Goal: Feedback & Contribution: Leave review/rating

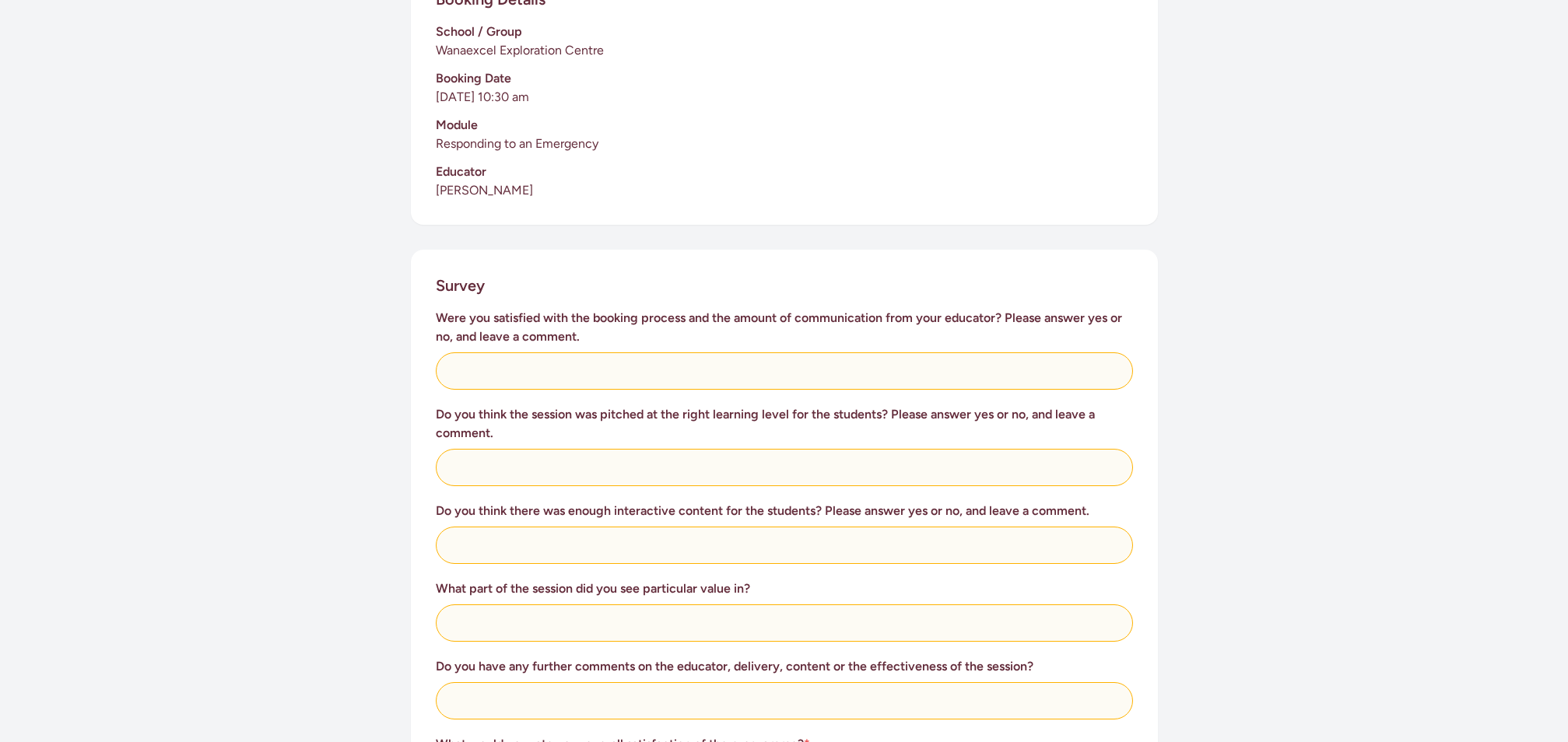
scroll to position [420, 0]
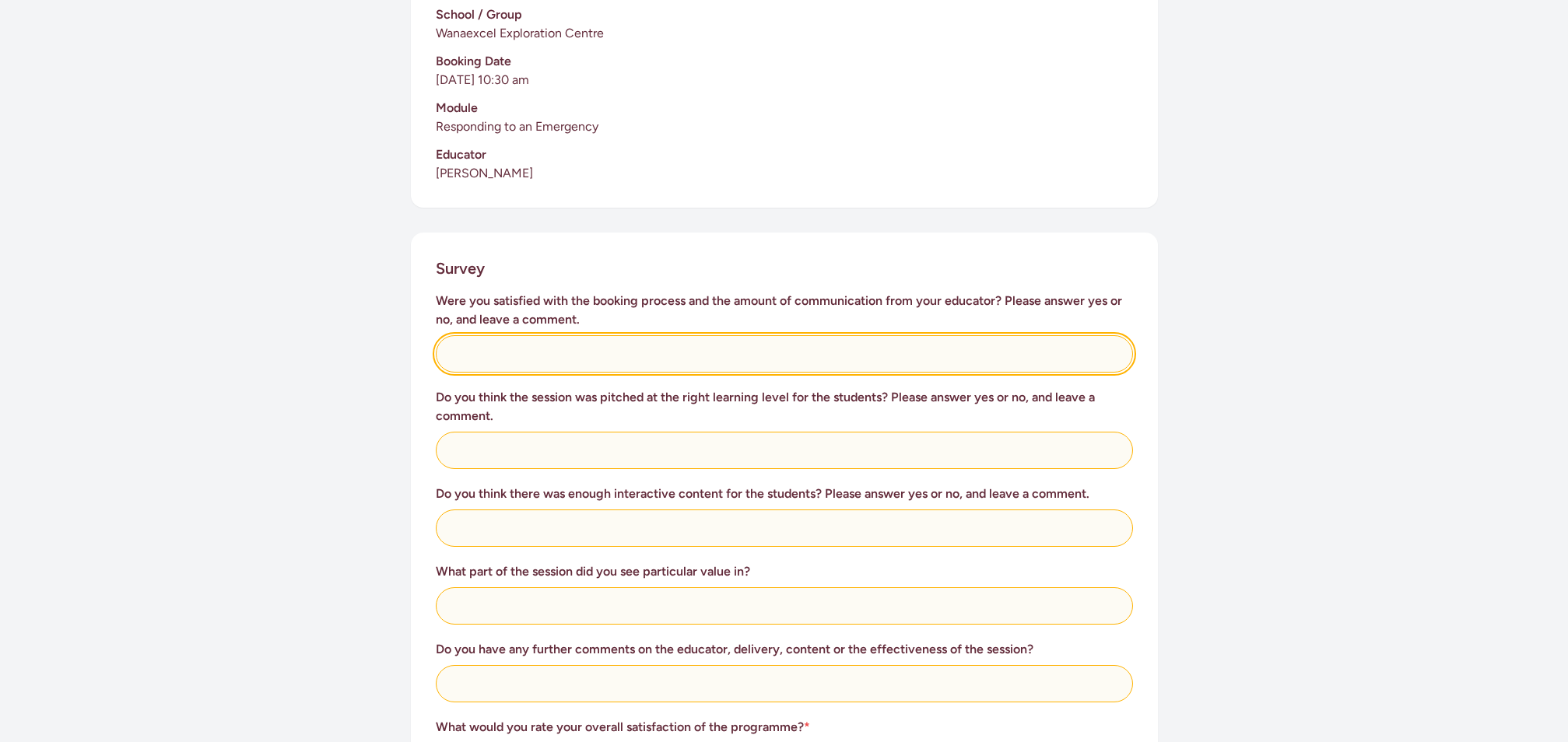
click at [560, 335] on input "text" at bounding box center [784, 353] width 697 height 37
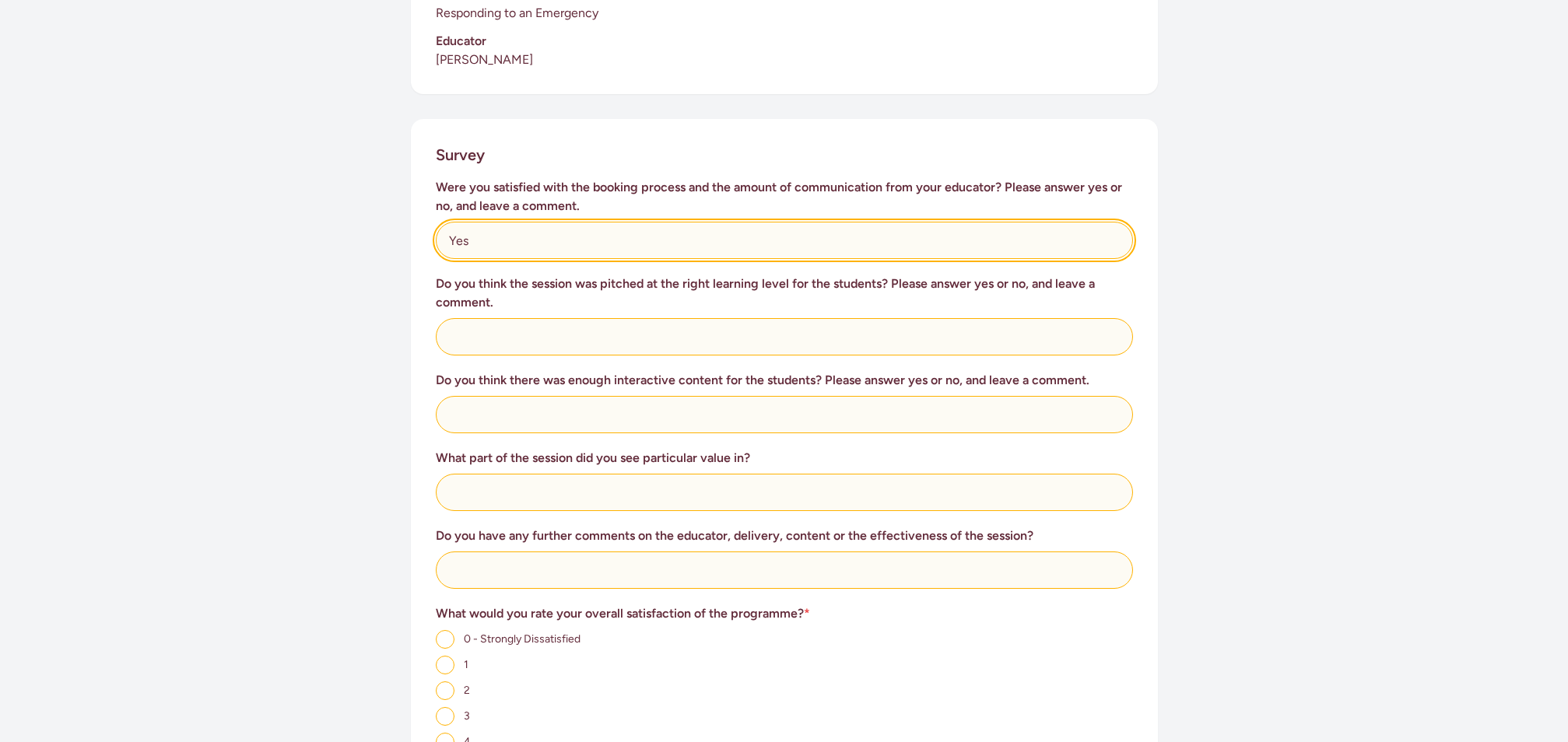
scroll to position [558, 0]
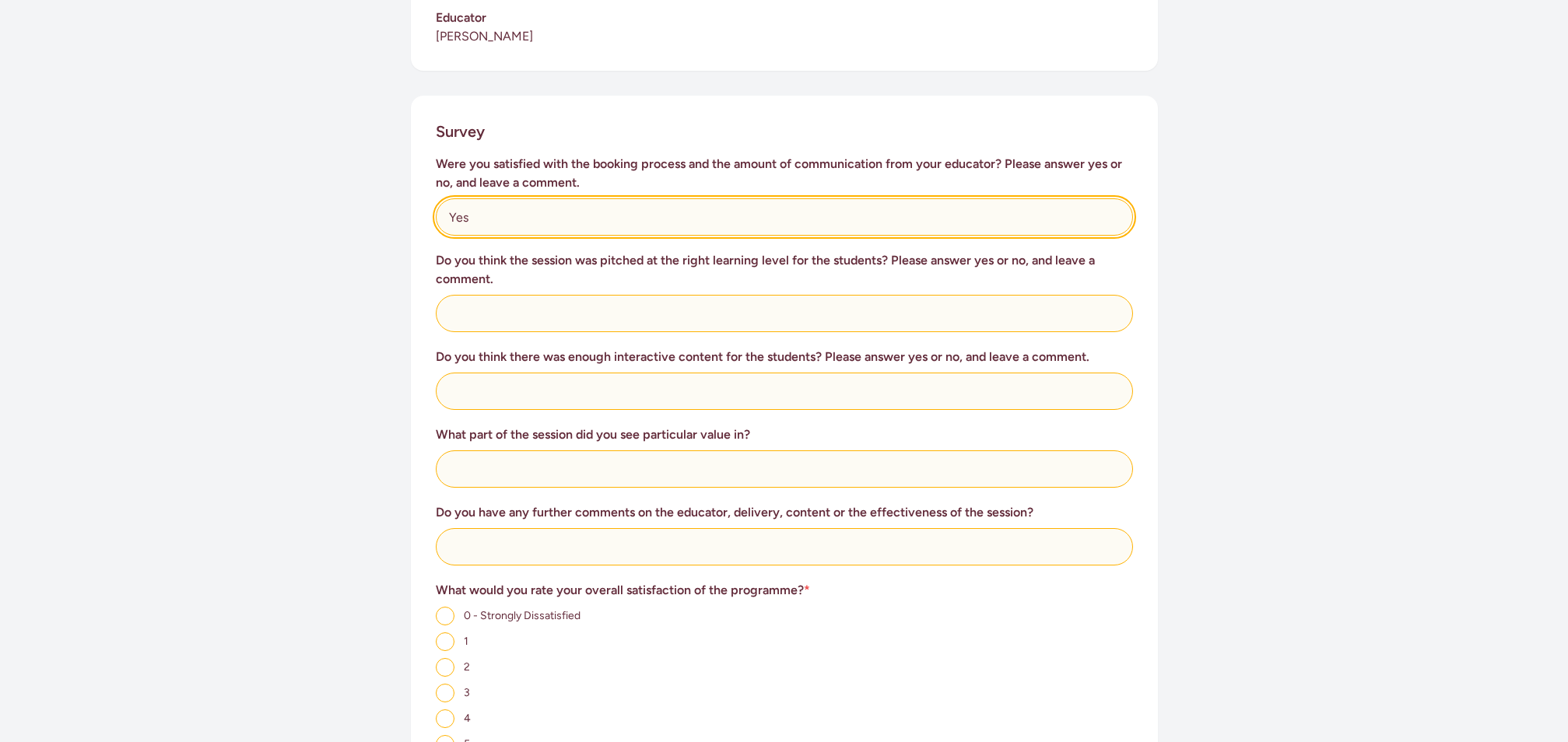
type input "Yes"
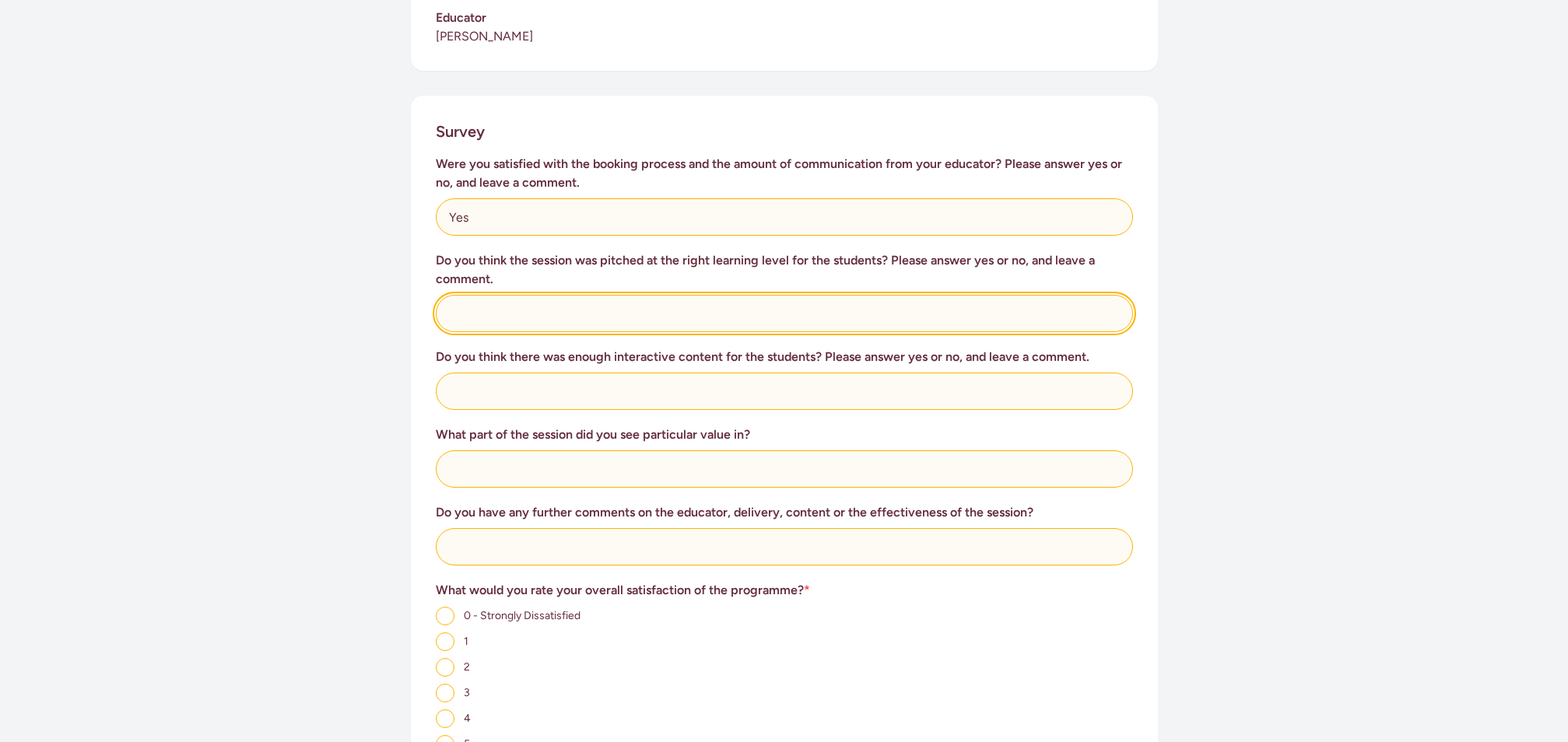
click at [638, 295] on input "text" at bounding box center [784, 313] width 697 height 37
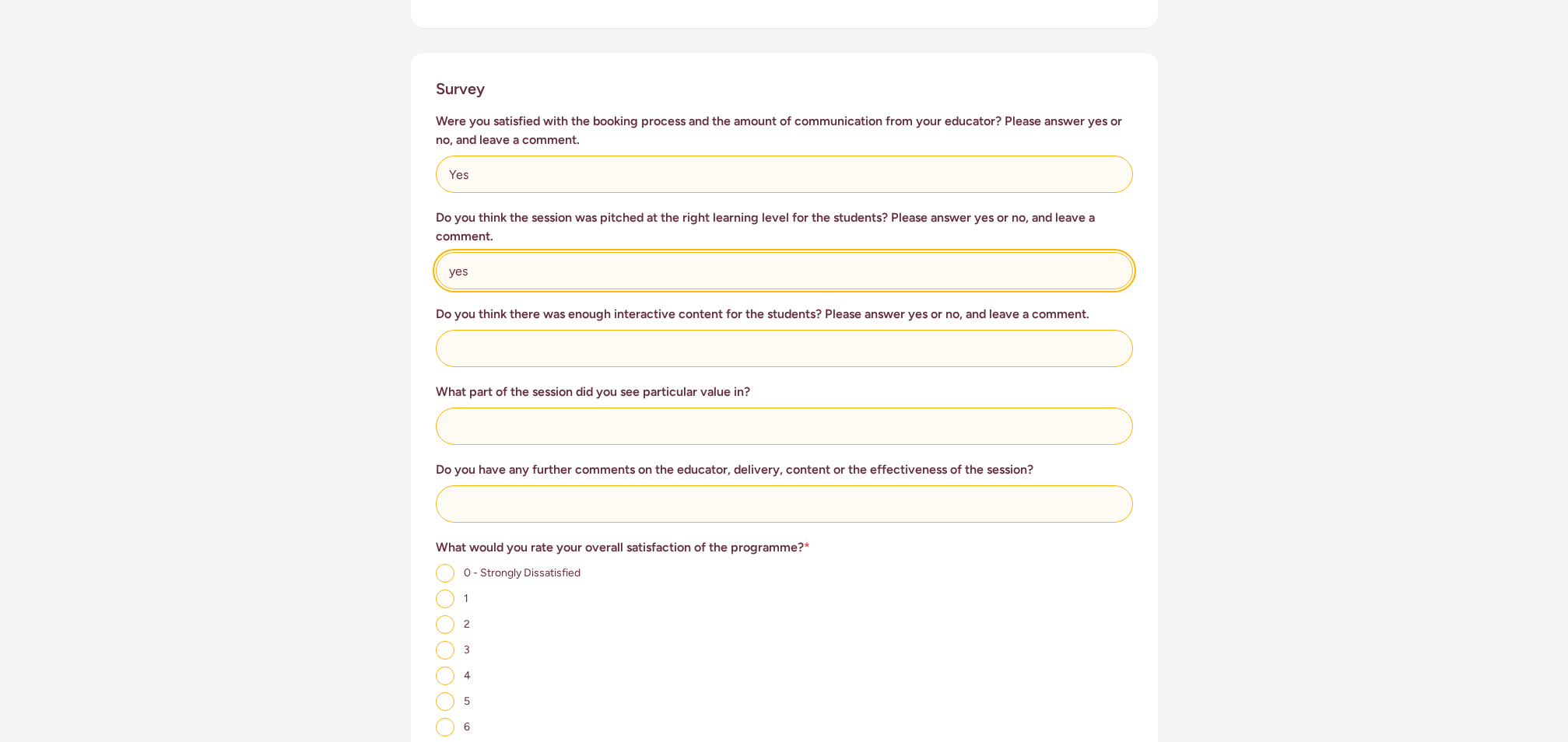
scroll to position [602, 0]
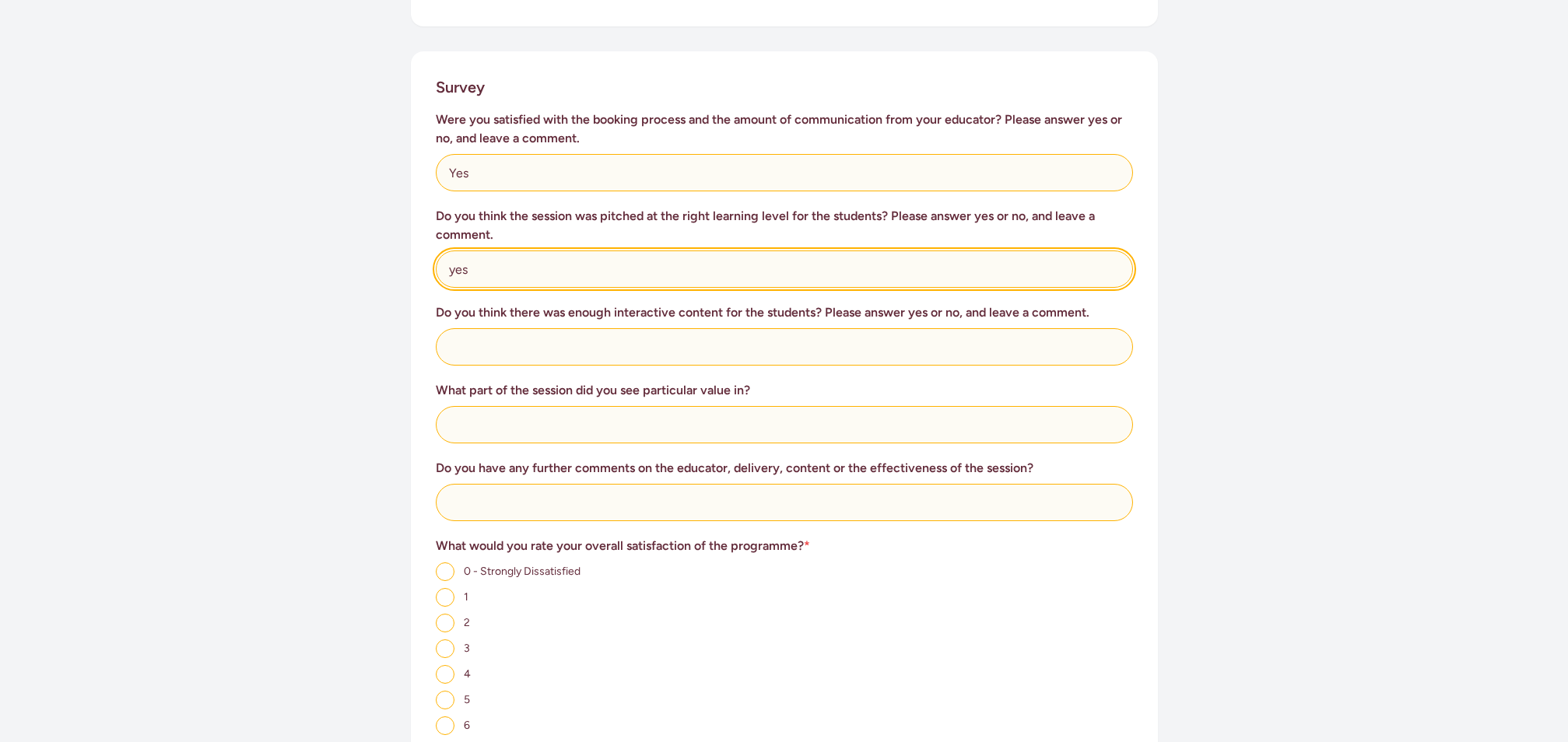
type input "yes"
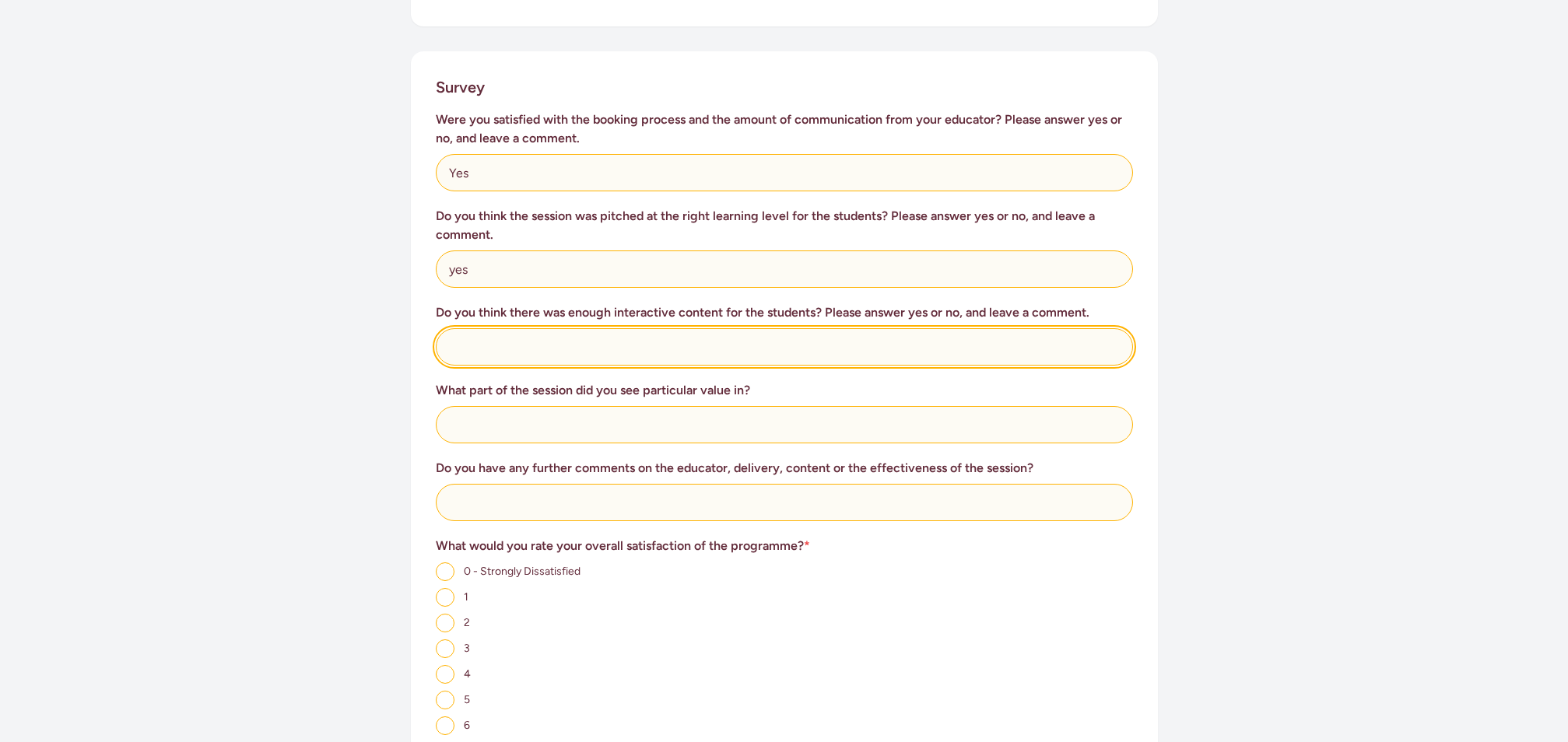
click at [626, 335] on input "text" at bounding box center [784, 346] width 697 height 37
type input "yes"
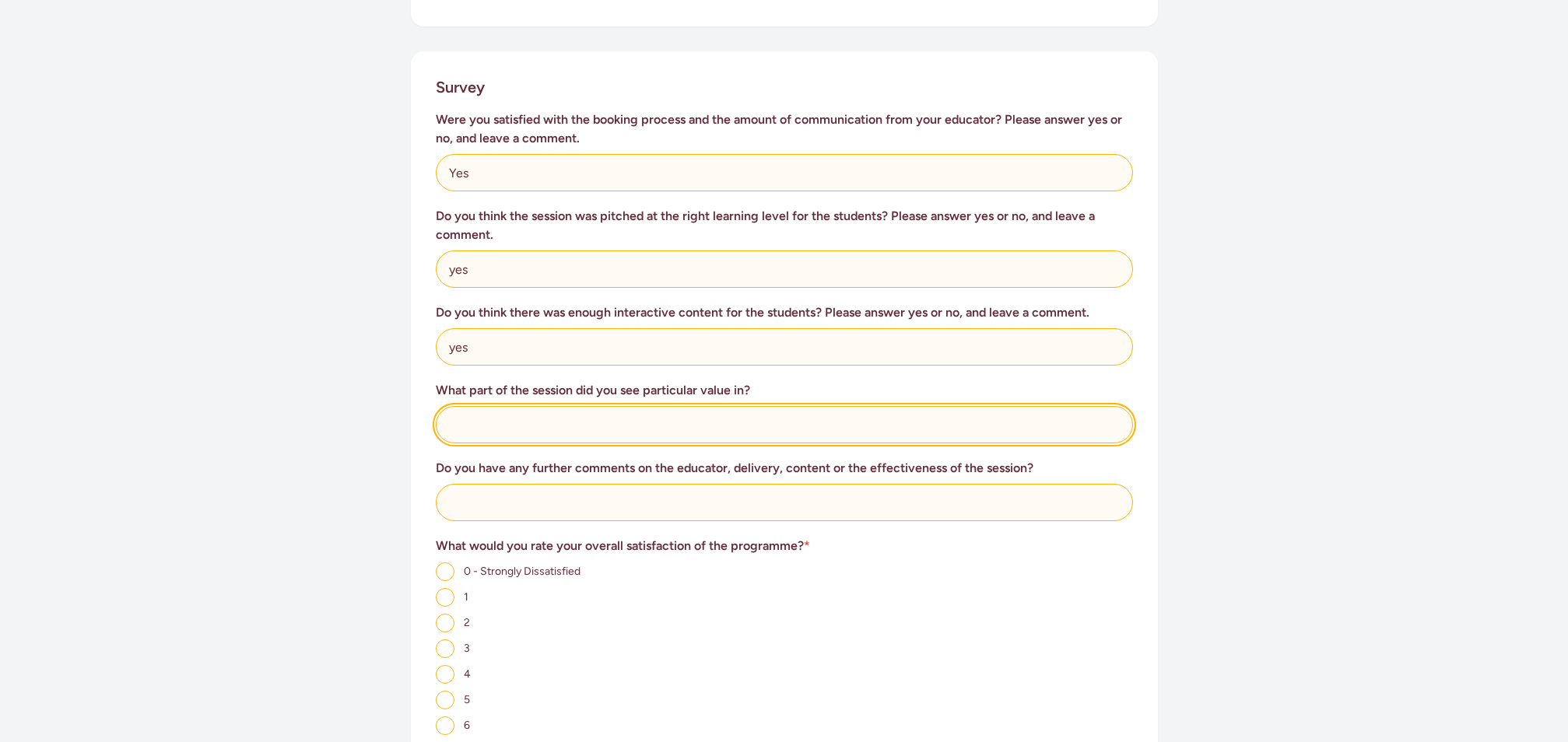
click at [606, 411] on input "text" at bounding box center [784, 424] width 697 height 37
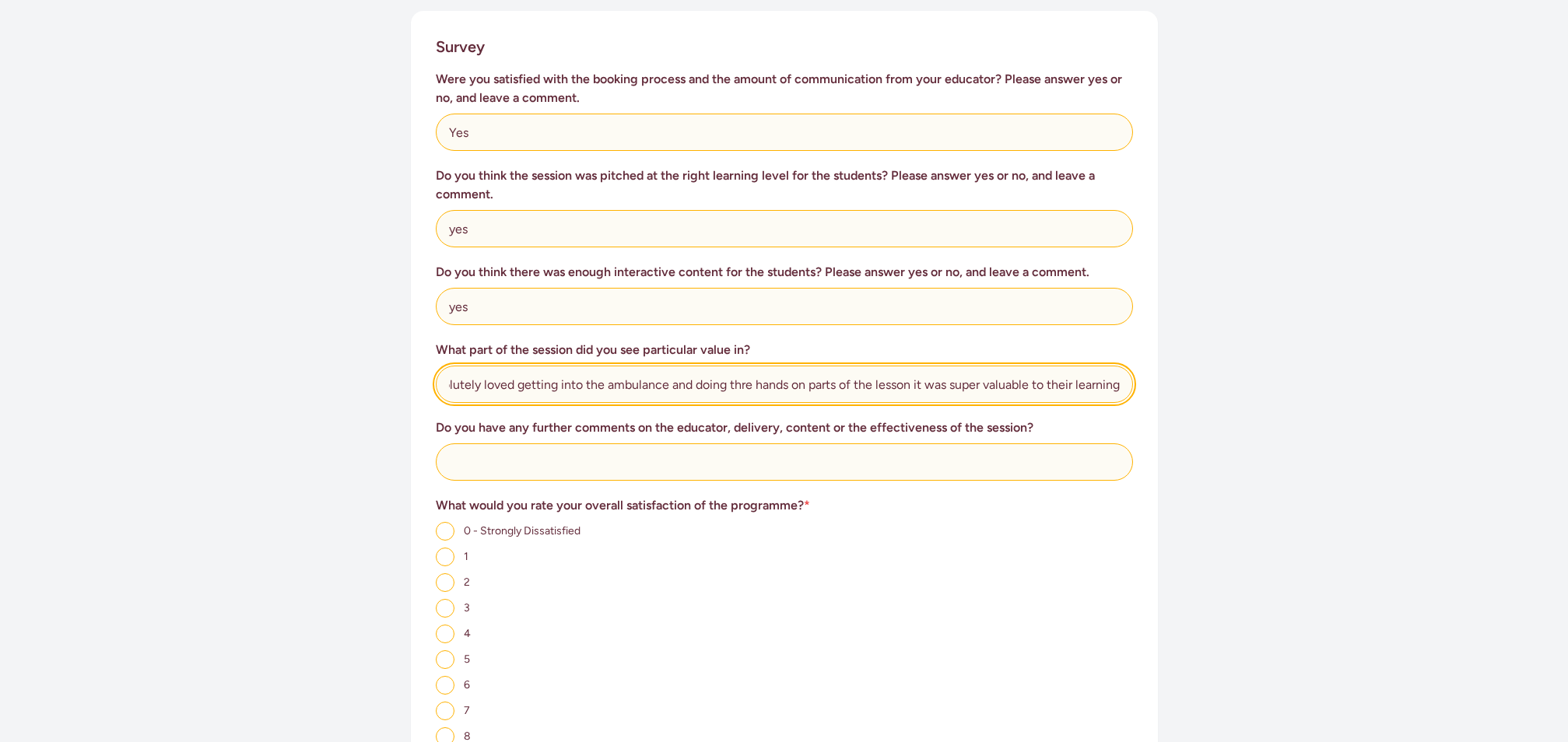
scroll to position [669, 0]
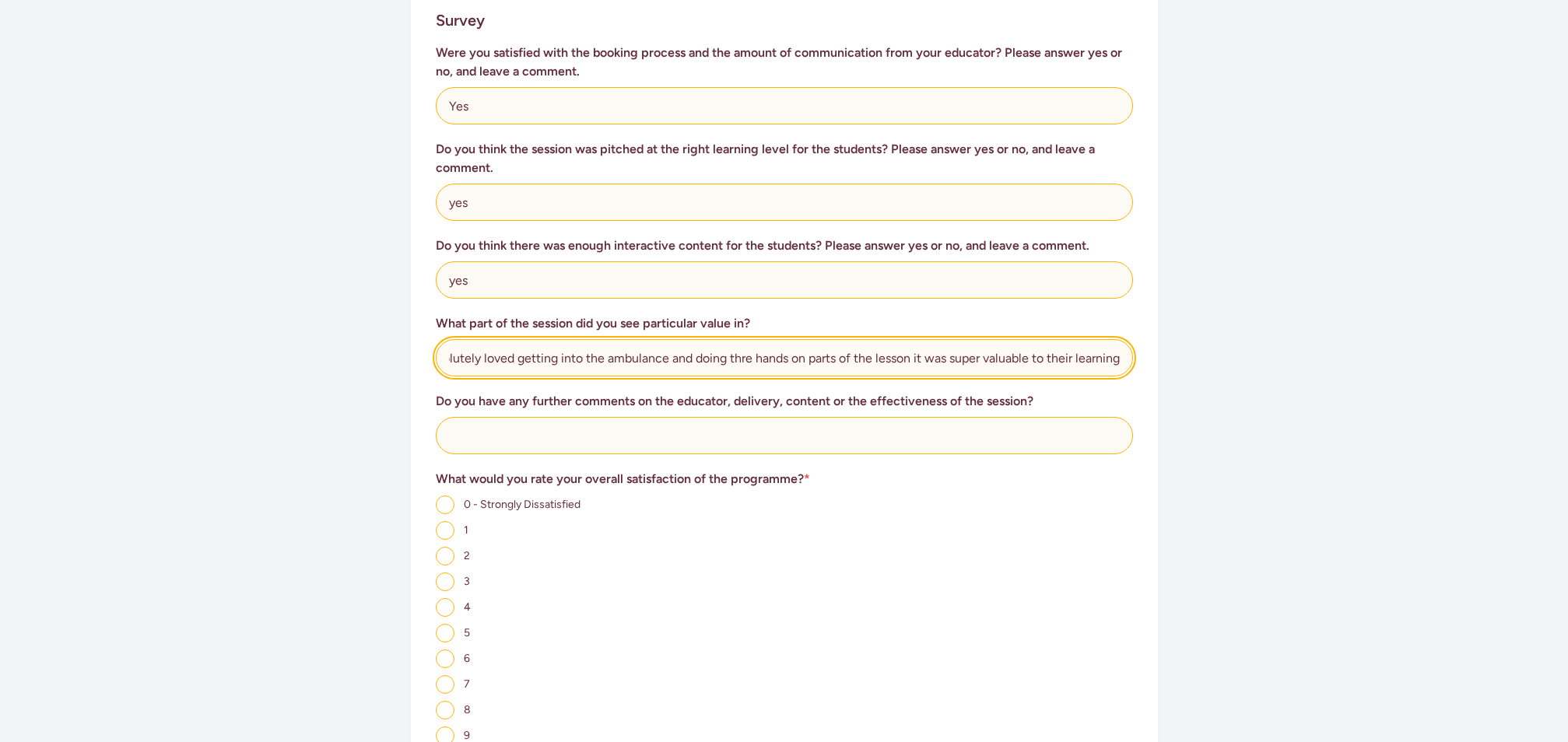
click at [746, 343] on input "The children absolutely loved getting into the ambulance and doing thre hands o…" at bounding box center [784, 357] width 697 height 37
click at [738, 344] on input "The children absolutely loved getting into the ambulance and doing thre hands o…" at bounding box center [784, 357] width 697 height 37
click at [746, 342] on input "The children absolutely loved getting into the ambulance and doing thre hands o…" at bounding box center [784, 357] width 697 height 37
type input "The children absolutely loved getting into the ambulance and doing their hands …"
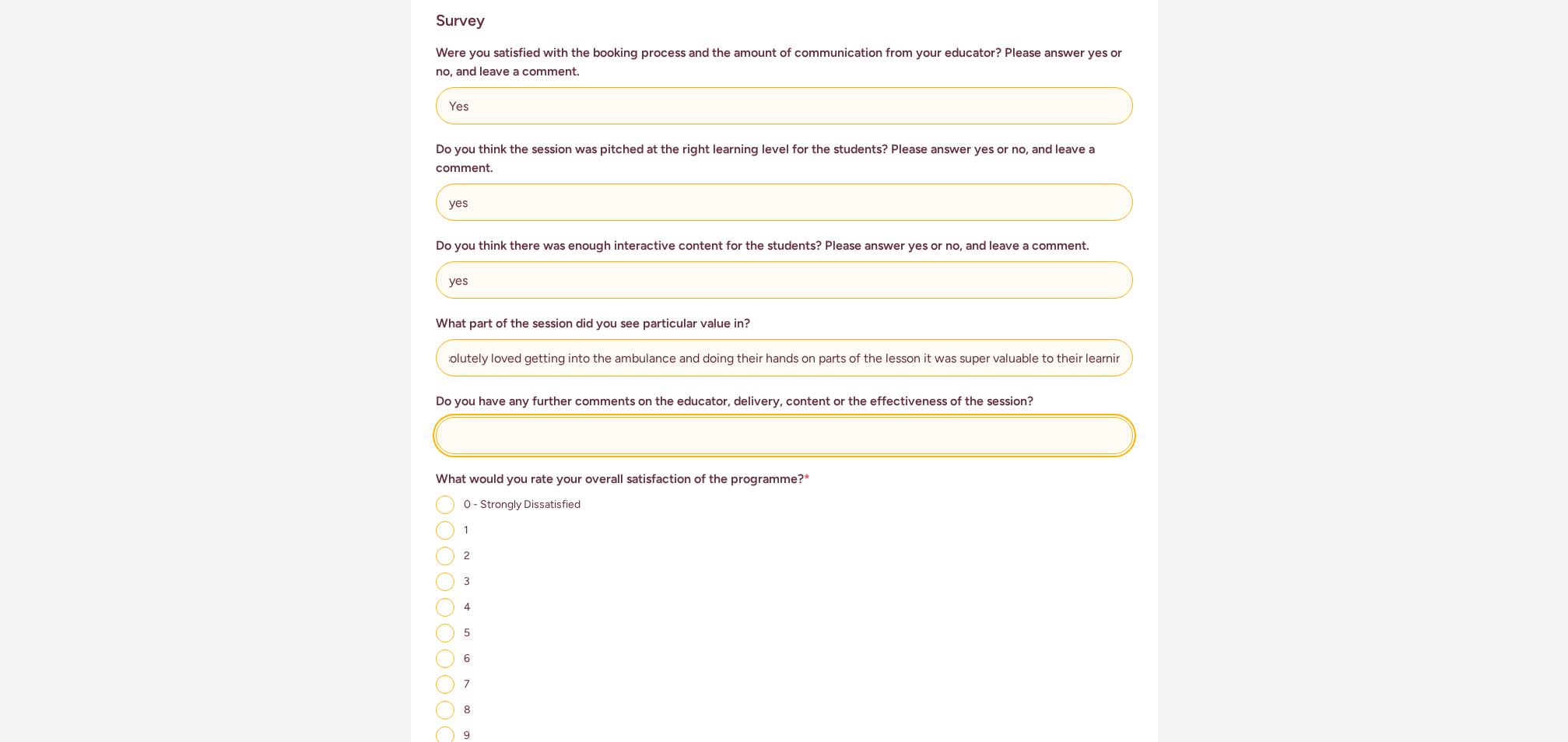
scroll to position [0, 0]
click at [701, 419] on input "text" at bounding box center [784, 435] width 697 height 37
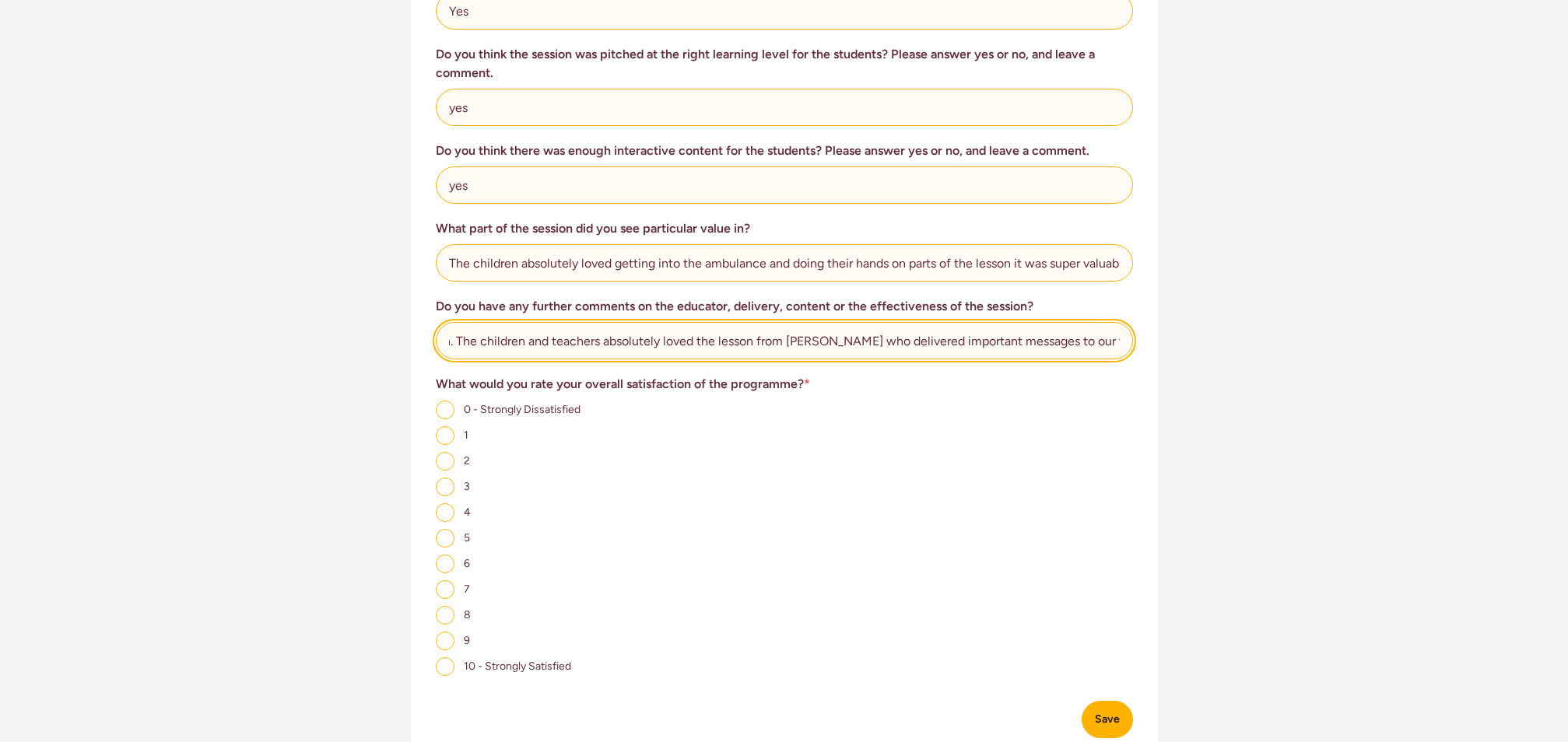
scroll to position [765, 0]
type input "No further comments, it was an amazing lesson. The children and teachers absolu…"
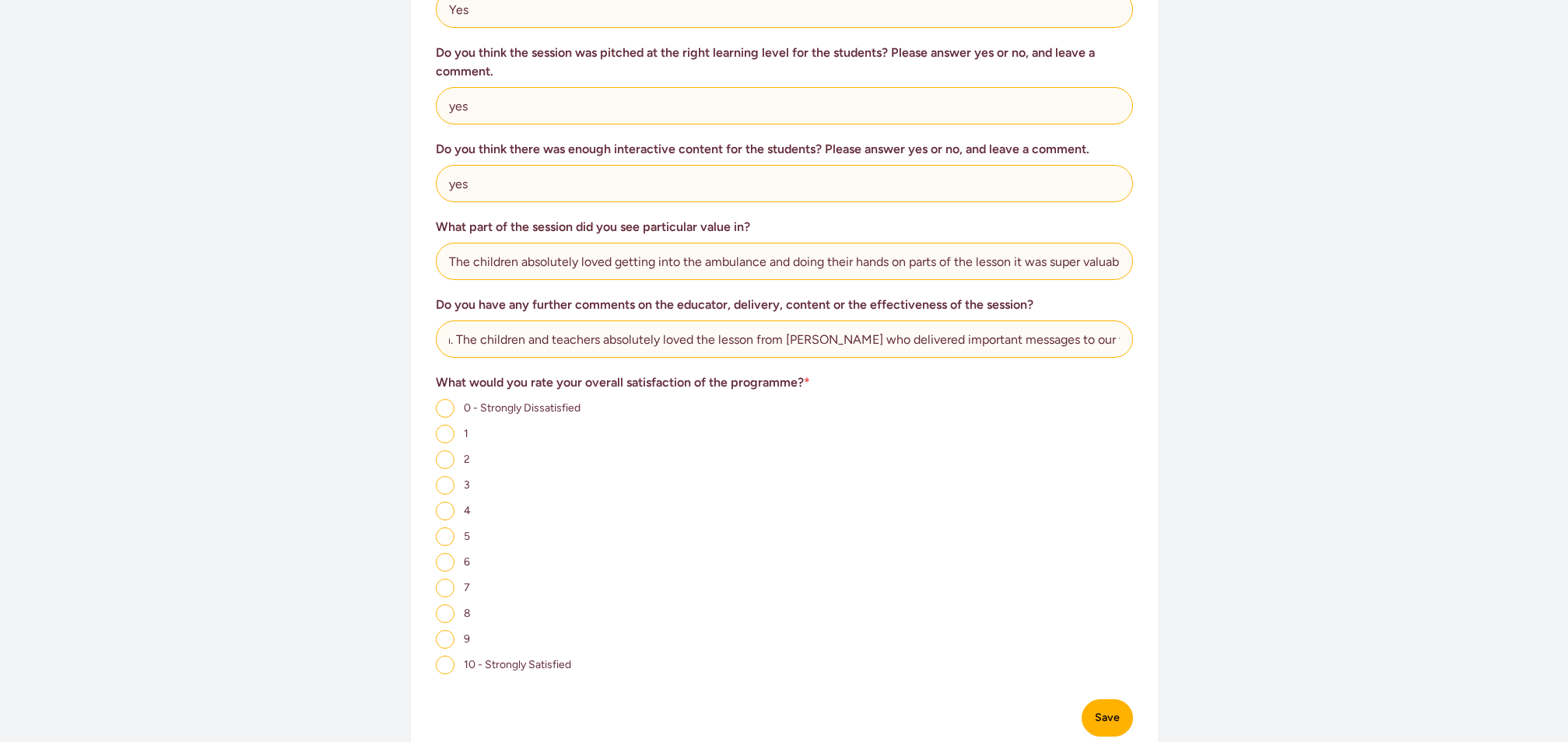
scroll to position [0, 0]
click at [446, 655] on input "10 - Strongly Satisfied" at bounding box center [445, 664] width 19 height 19
radio input "true"
click at [1128, 702] on button "Save" at bounding box center [1107, 717] width 52 height 37
